Goal: Submit feedback/report problem

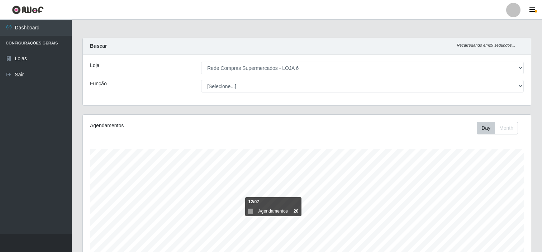
select select "398"
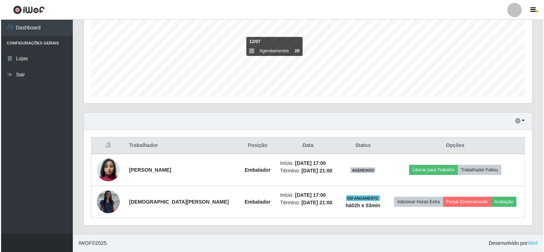
scroll to position [148, 448]
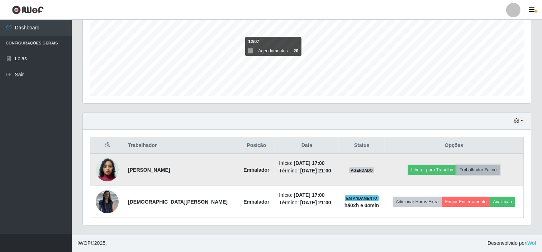
click at [482, 168] on button "Trabalhador Faltou" at bounding box center [478, 170] width 43 height 10
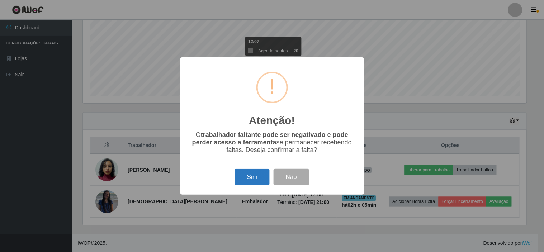
click at [253, 180] on button "Sim" at bounding box center [252, 177] width 35 height 17
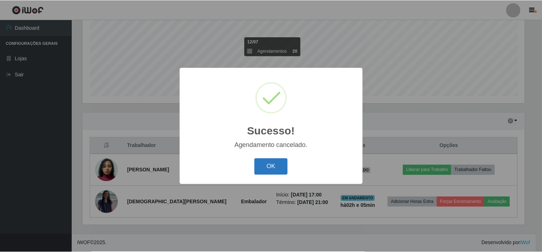
scroll to position [128, 0]
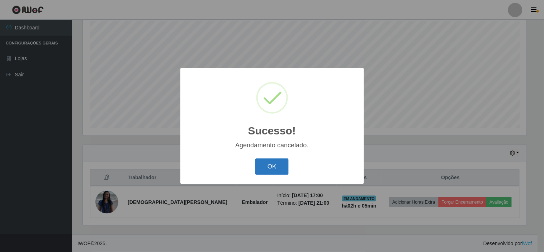
click at [272, 169] on button "OK" at bounding box center [271, 166] width 33 height 17
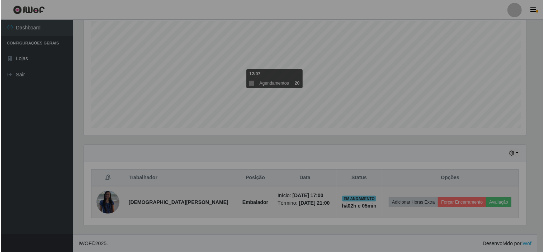
scroll to position [148, 448]
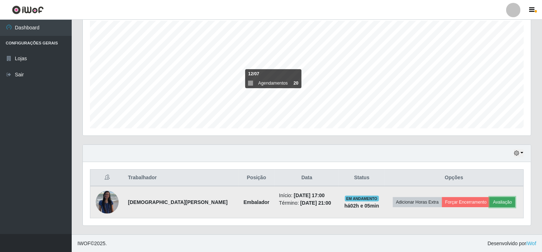
click at [500, 201] on button "Avaliação" at bounding box center [501, 202] width 25 height 10
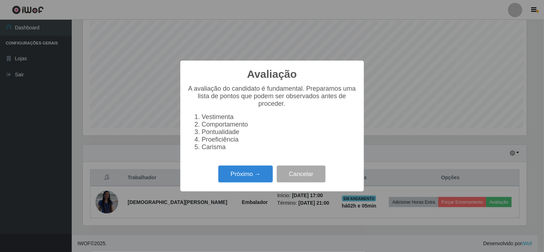
scroll to position [148, 443]
click at [250, 176] on button "Próximo →" at bounding box center [245, 174] width 54 height 17
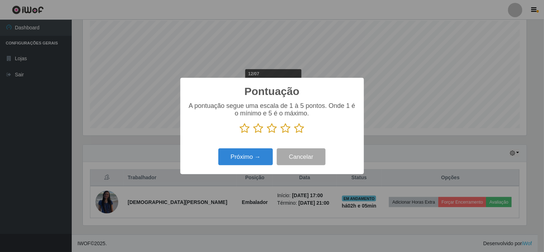
click at [297, 127] on icon at bounding box center [299, 128] width 10 height 11
click at [294, 134] on input "radio" at bounding box center [294, 134] width 0 height 0
click at [239, 159] on button "Próximo →" at bounding box center [245, 156] width 54 height 17
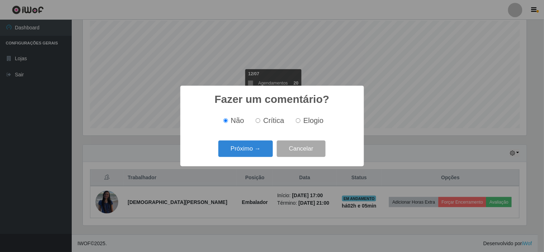
click at [302, 122] on label "Elogio" at bounding box center [308, 120] width 30 height 8
click at [300, 122] on input "Elogio" at bounding box center [298, 120] width 5 height 5
radio input "true"
click at [240, 149] on button "Próximo →" at bounding box center [245, 148] width 54 height 17
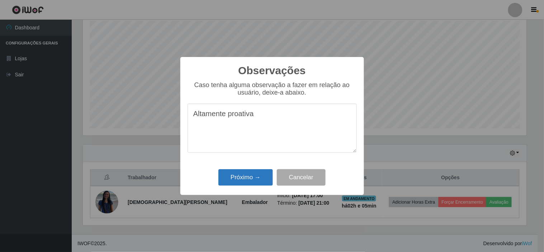
type textarea "Altamente proativa"
click at [244, 178] on button "Próximo →" at bounding box center [245, 177] width 54 height 17
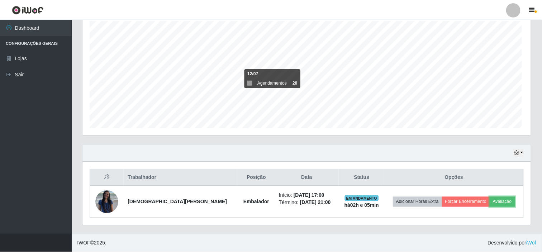
scroll to position [148, 448]
